Goal: Register for event/course

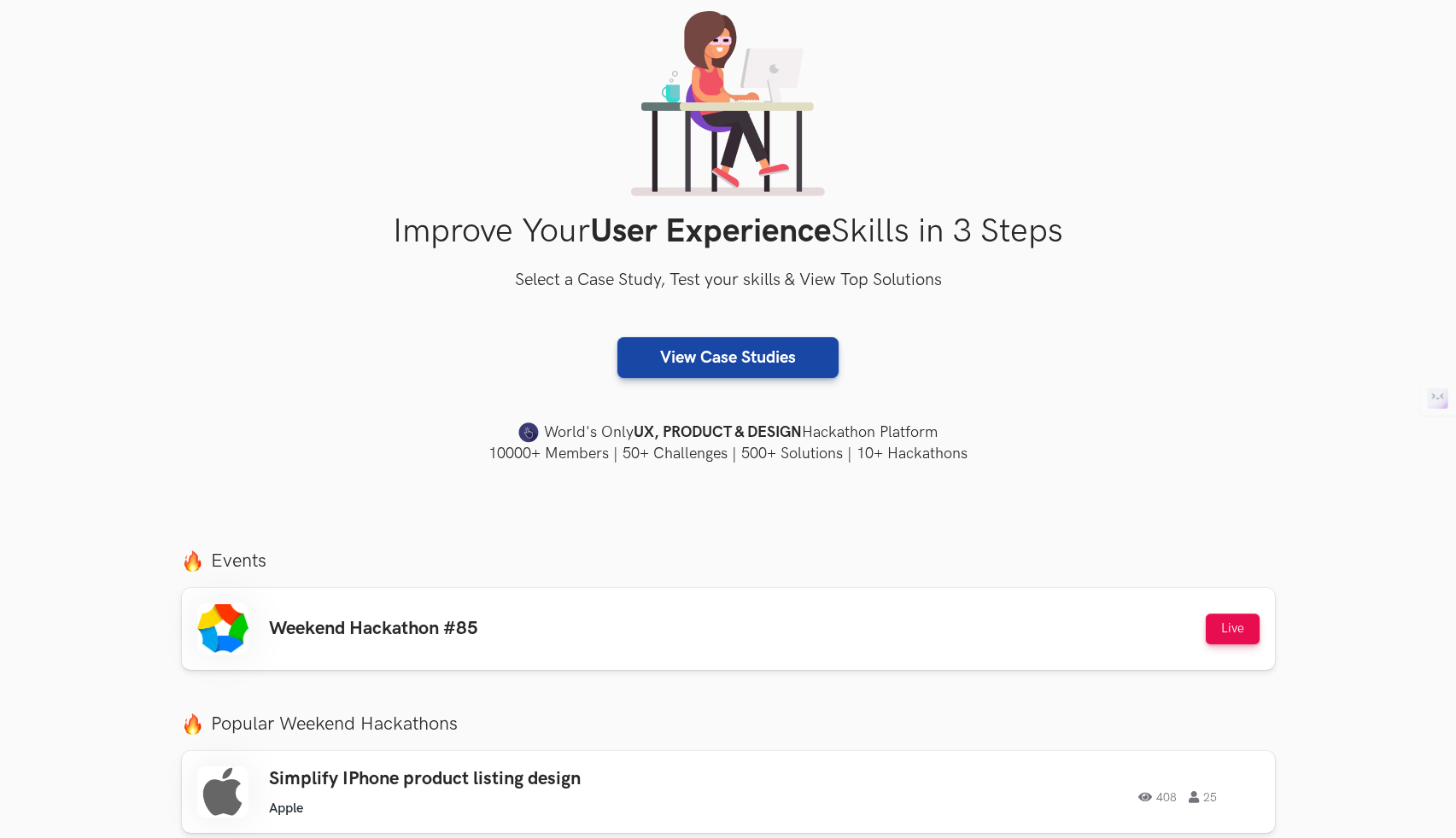
scroll to position [266, 0]
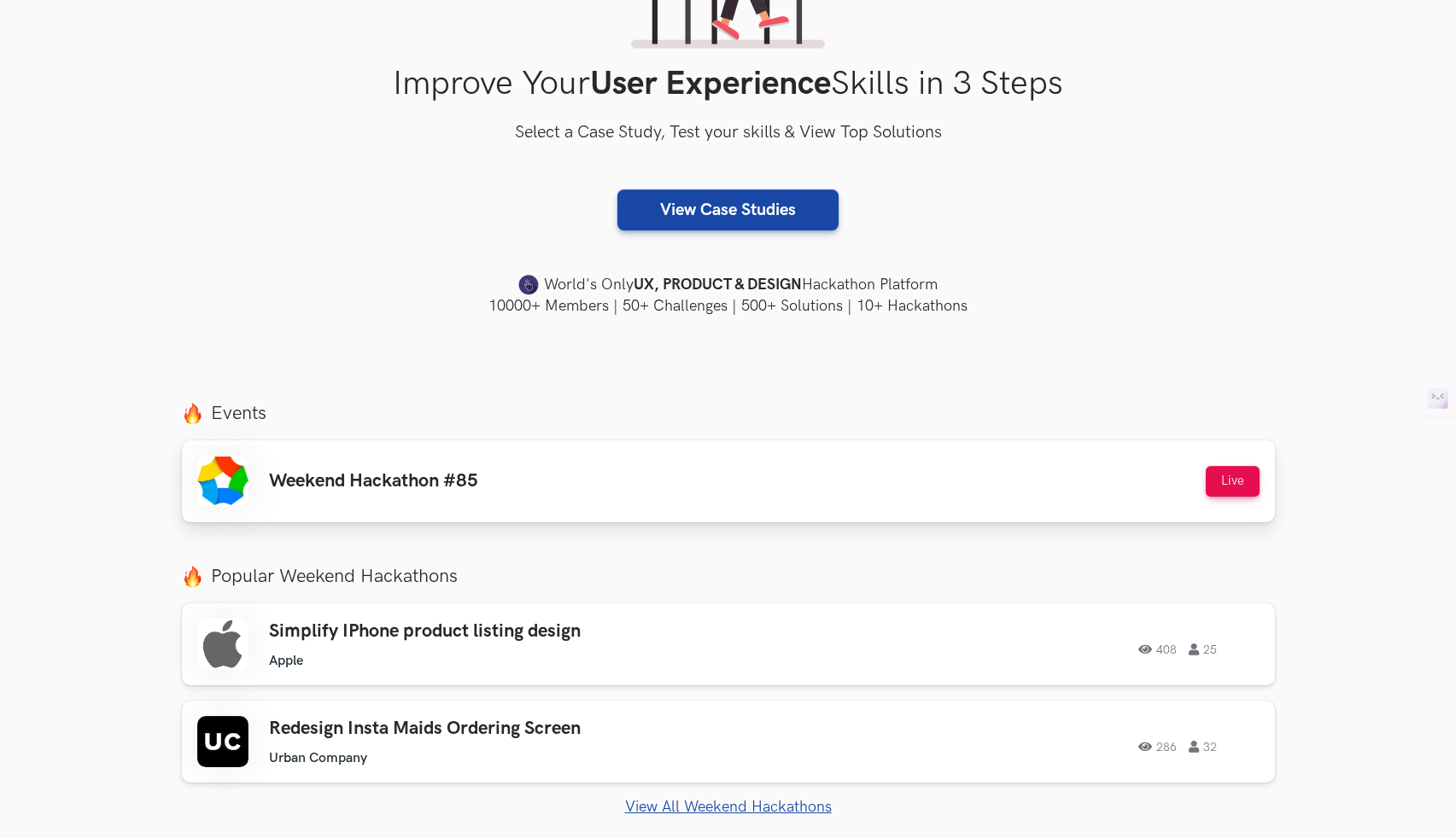
click at [781, 469] on div "Weekend Hackathon #85 Live" at bounding box center [728, 481] width 1062 height 51
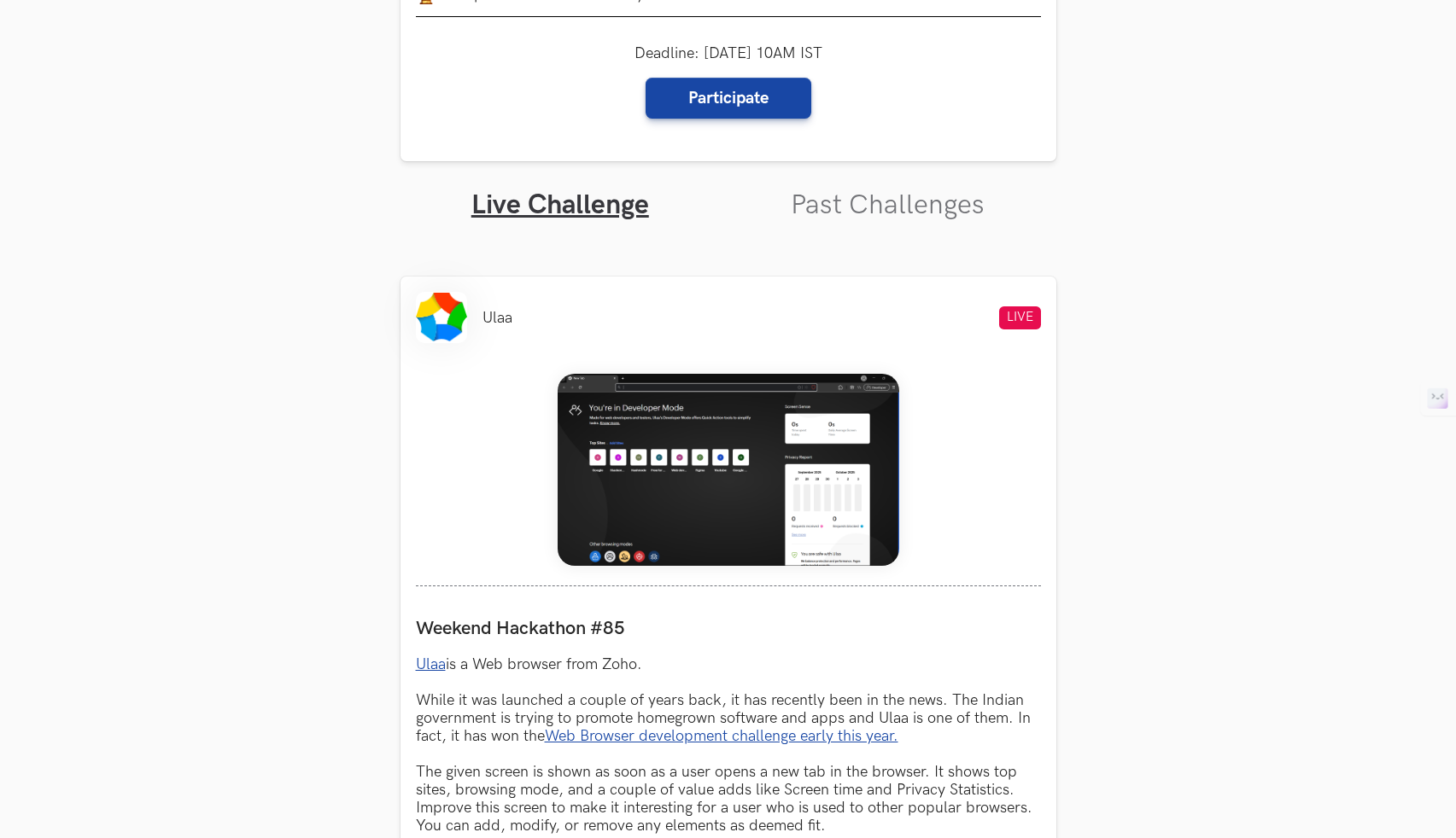
scroll to position [465, 0]
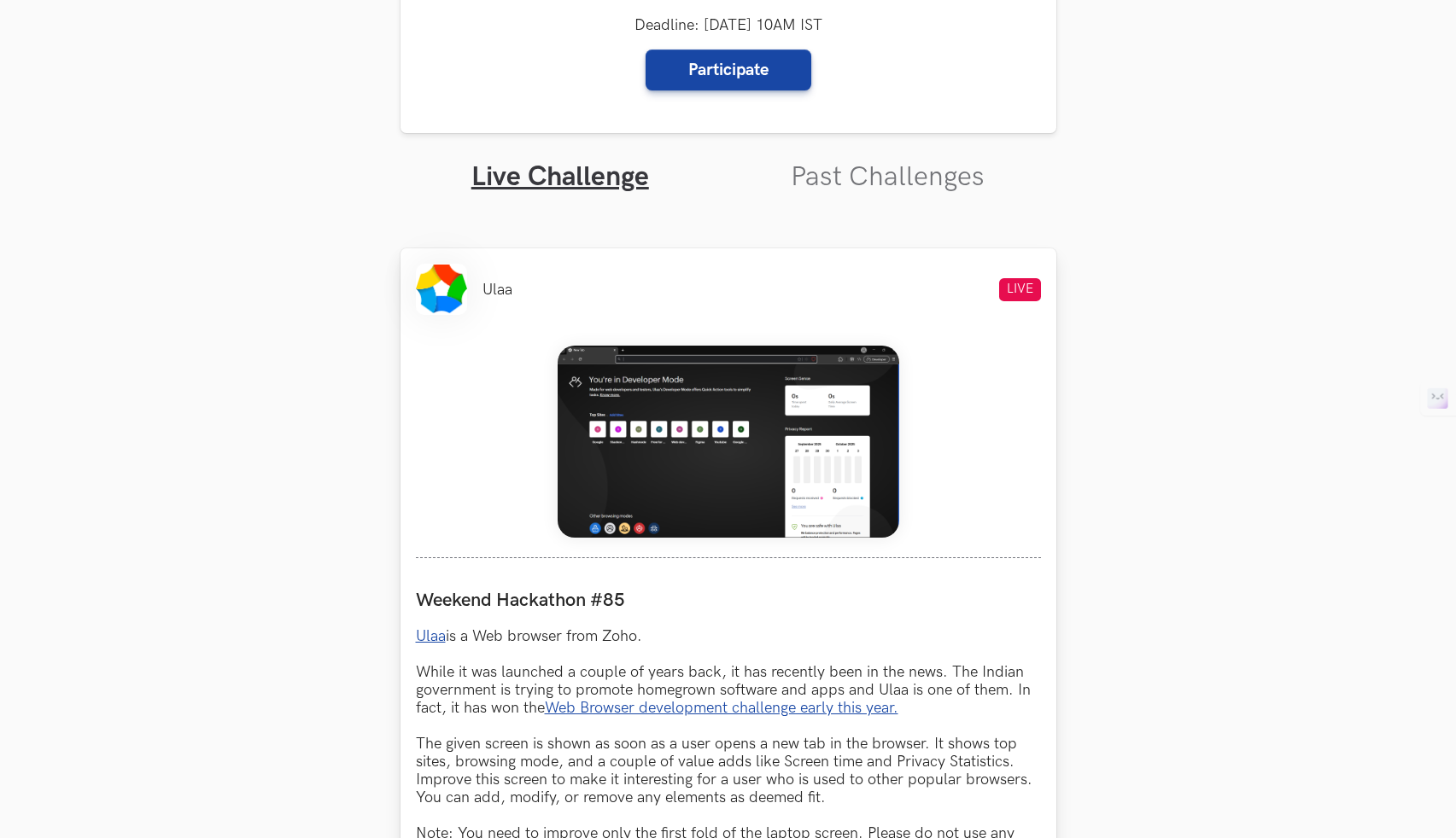
click at [927, 734] on p "Ulaa is a Web browser from Zoho. While it was launched a couple of years back, …" at bounding box center [728, 743] width 625 height 233
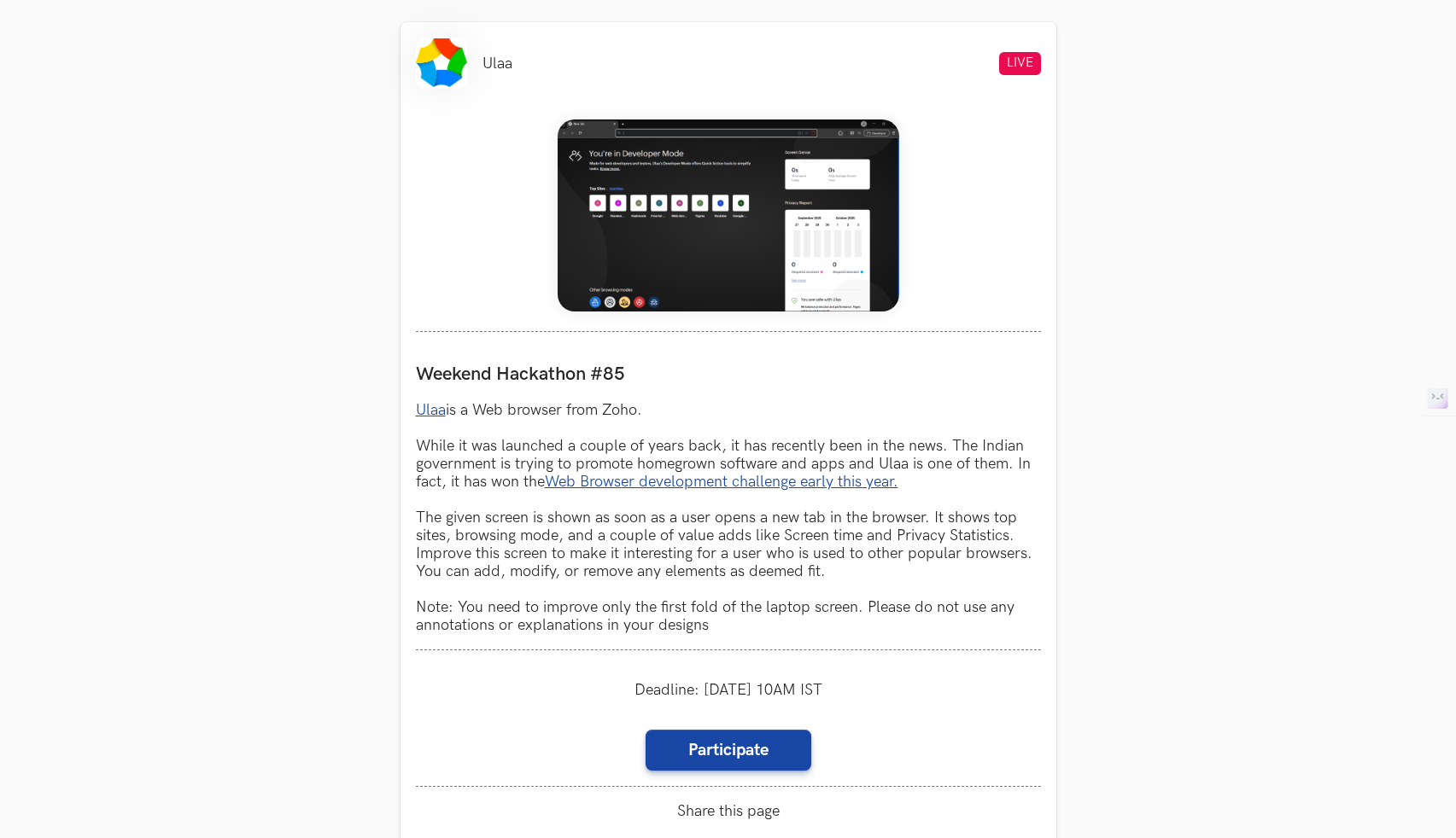
scroll to position [692, 0]
click at [741, 245] on img at bounding box center [728, 214] width 342 height 192
